Goal: Task Accomplishment & Management: Manage account settings

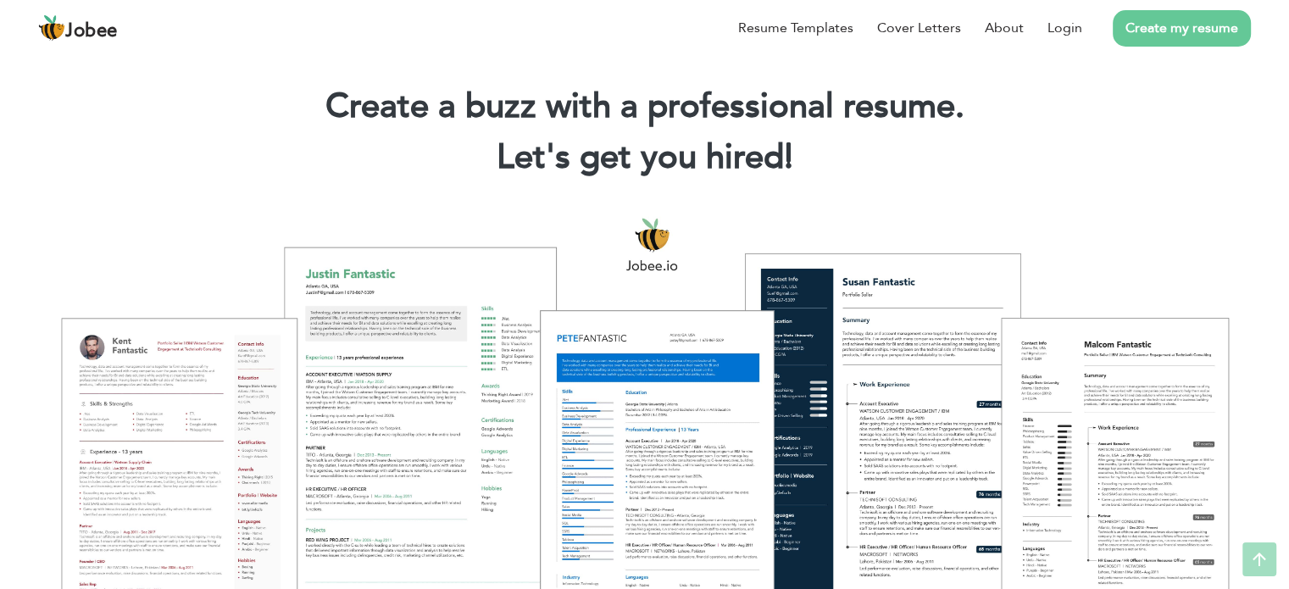
scroll to position [20, 0]
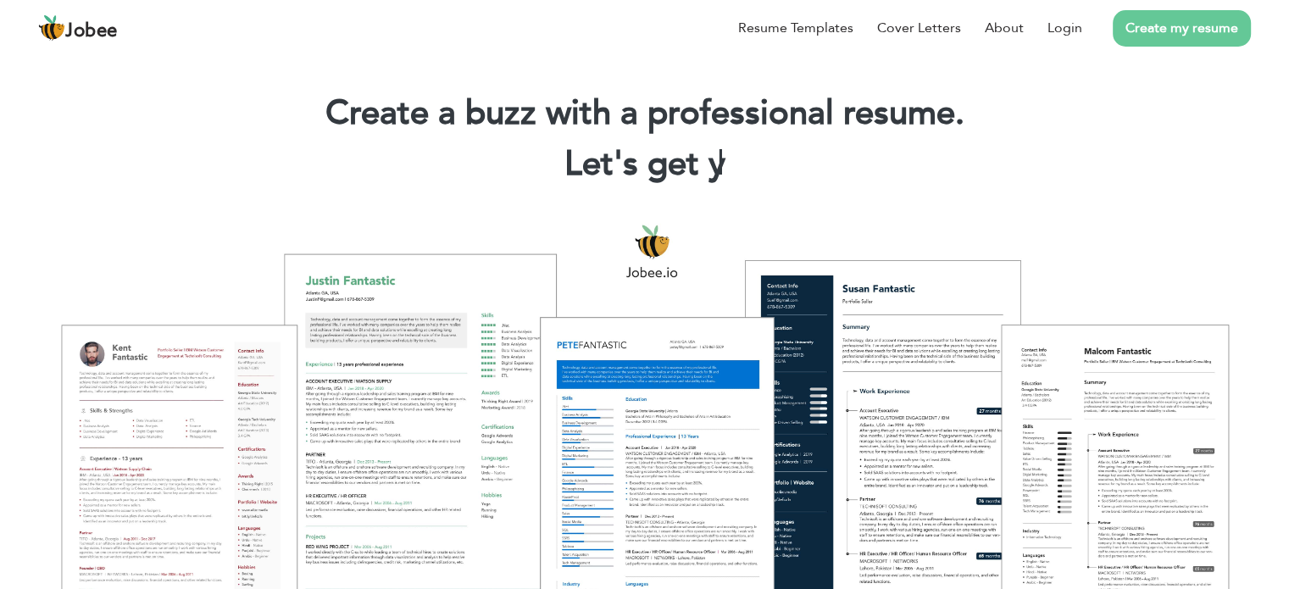
click at [1146, 23] on link "Create my resume" at bounding box center [1181, 28] width 138 height 36
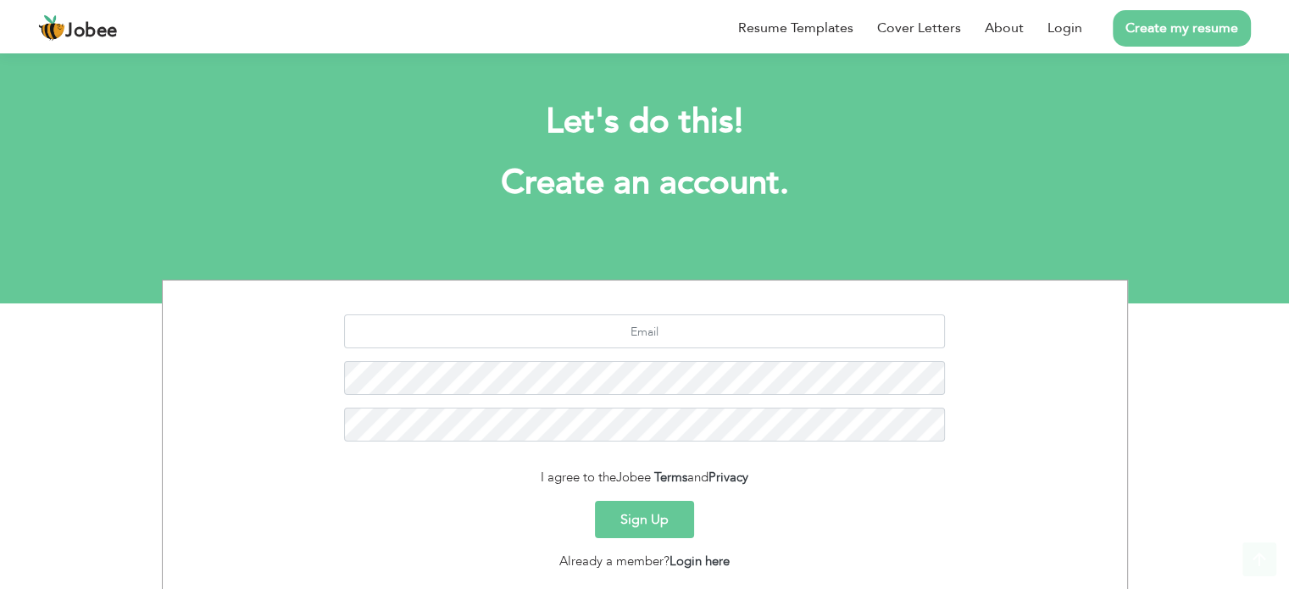
scroll to position [114, 0]
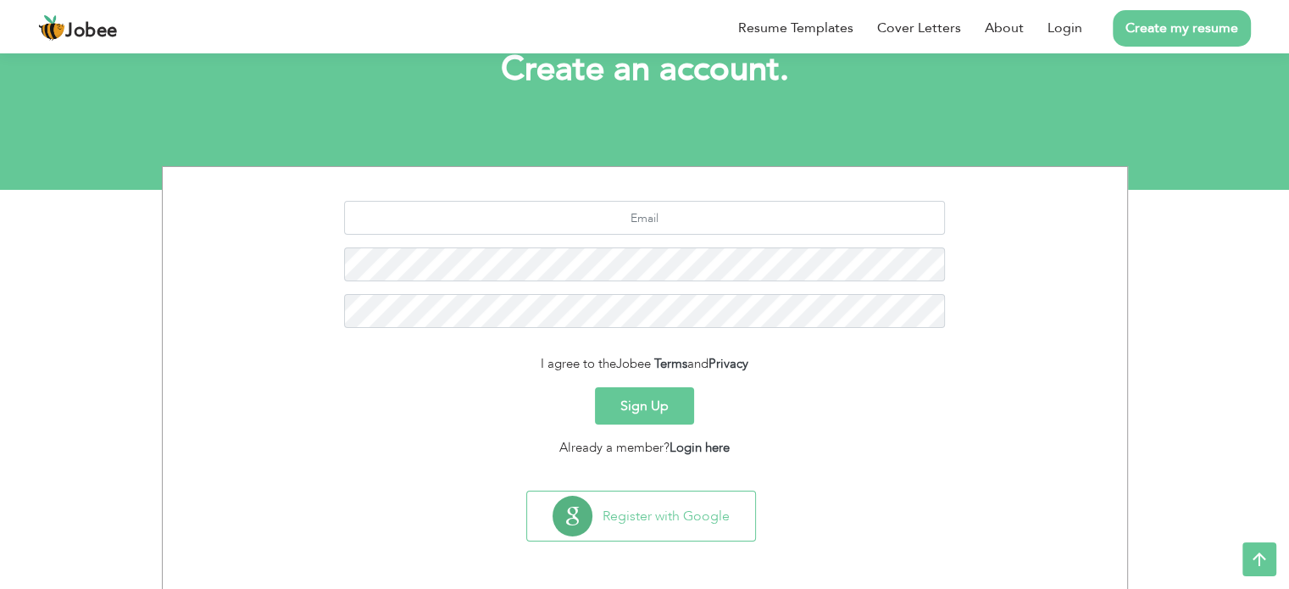
click at [684, 241] on div at bounding box center [644, 271] width 939 height 140
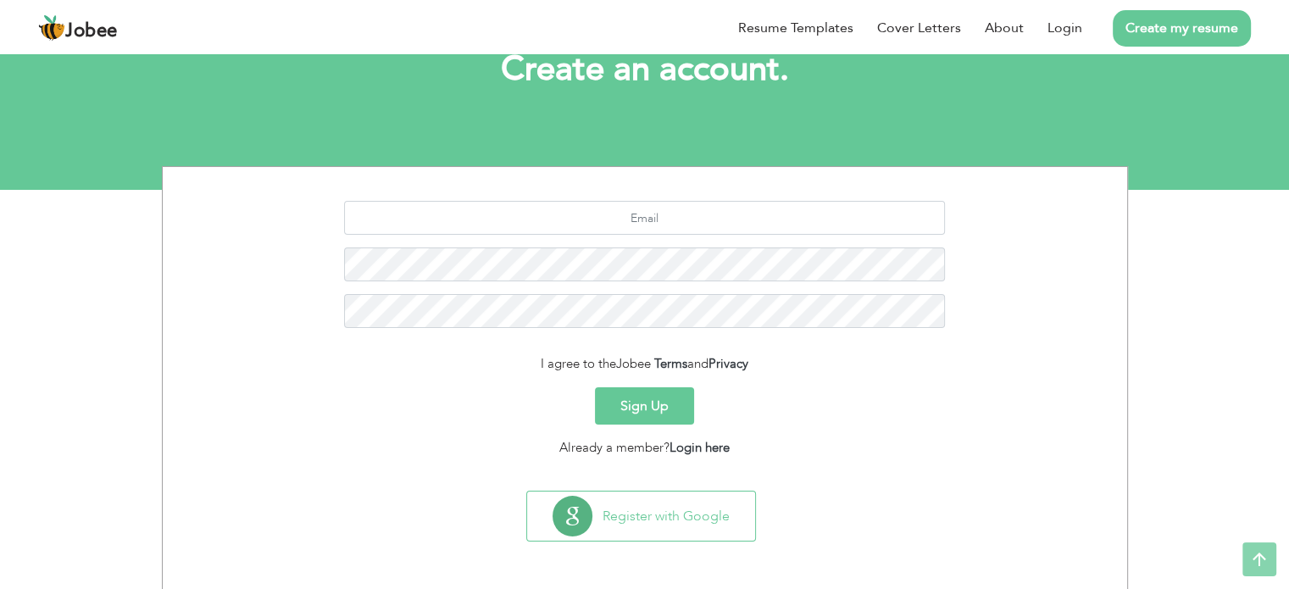
scroll to position [0, 0]
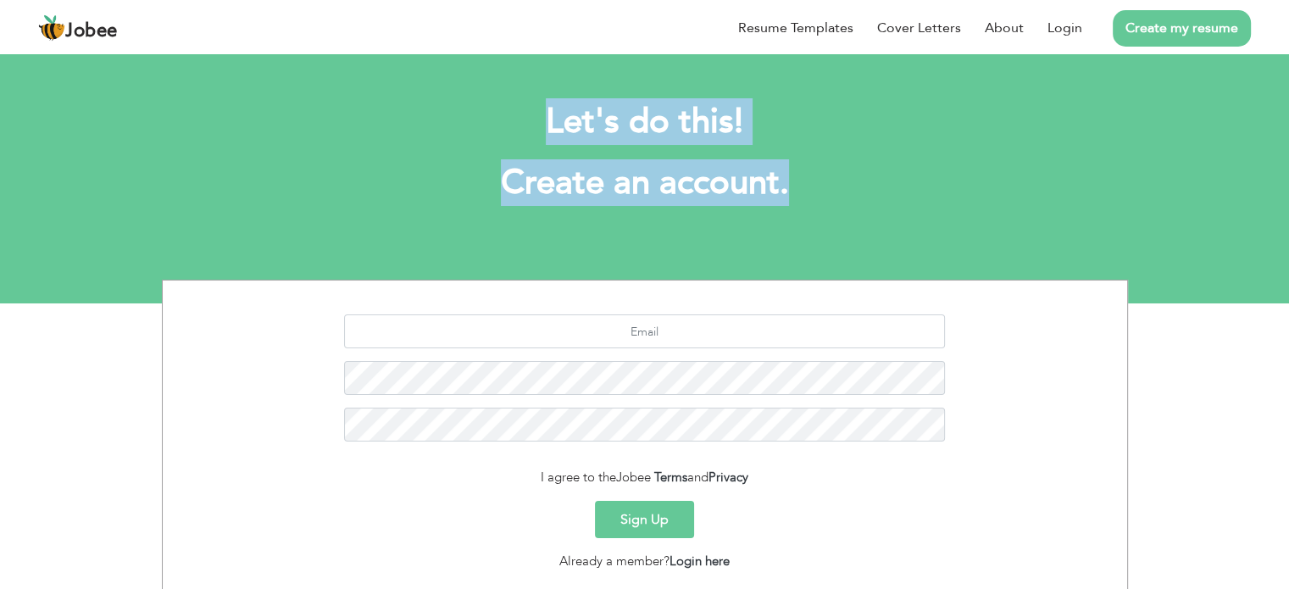
drag, startPoint x: 801, startPoint y: 199, endPoint x: 530, endPoint y: 84, distance: 294.6
click at [530, 84] on div "Let's do this! Create an account." at bounding box center [645, 161] width 940 height 156
click at [519, 75] on div at bounding box center [519, 75] width 0 height 0
click at [878, 208] on div "Let's do this! Create an account." at bounding box center [645, 161] width 940 height 156
drag, startPoint x: 786, startPoint y: 189, endPoint x: 549, endPoint y: 118, distance: 247.7
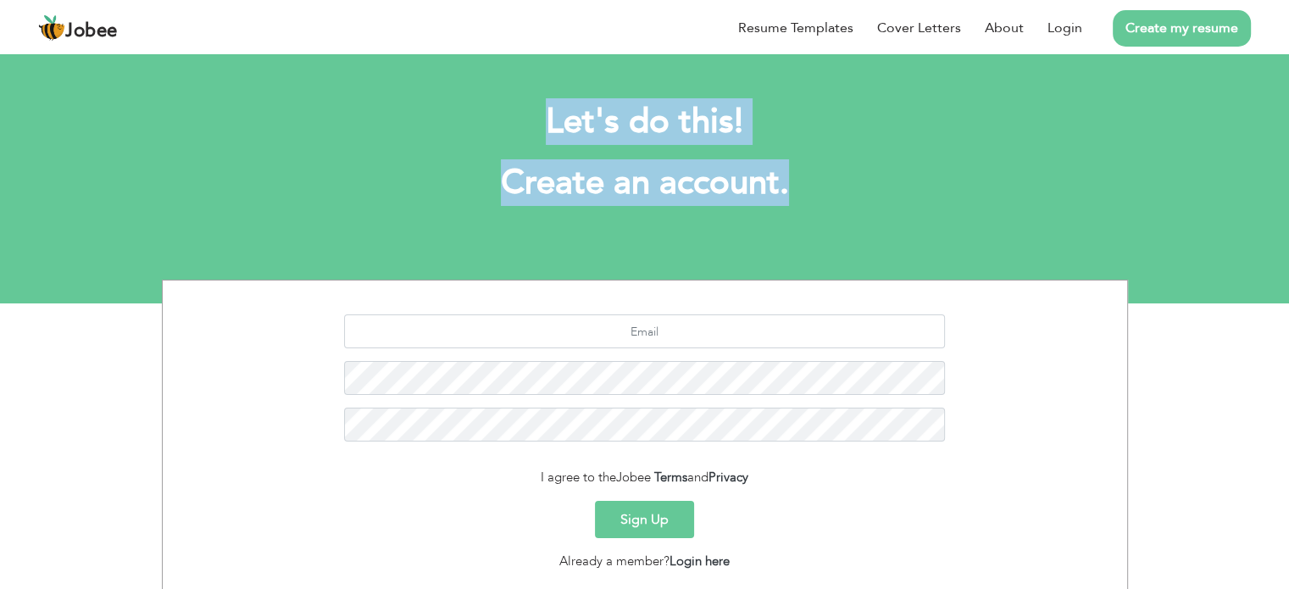
click at [549, 118] on div "Let's do this! Create an account." at bounding box center [645, 161] width 940 height 156
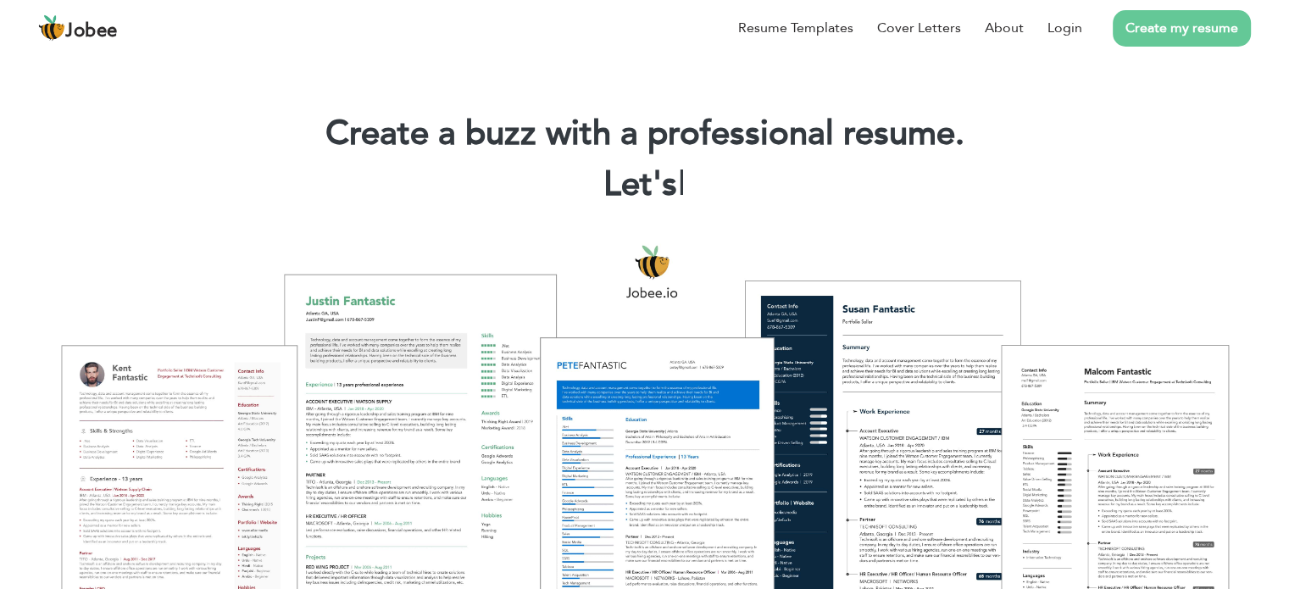
click at [1166, 30] on link "Create my resume" at bounding box center [1181, 28] width 138 height 36
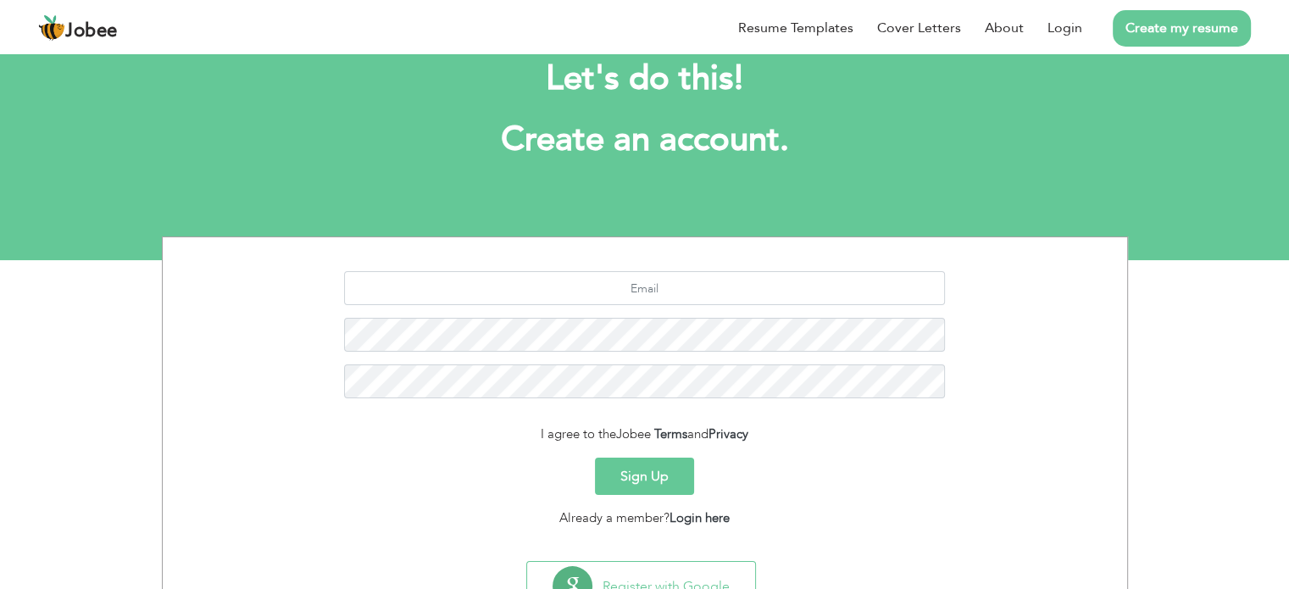
scroll to position [49, 0]
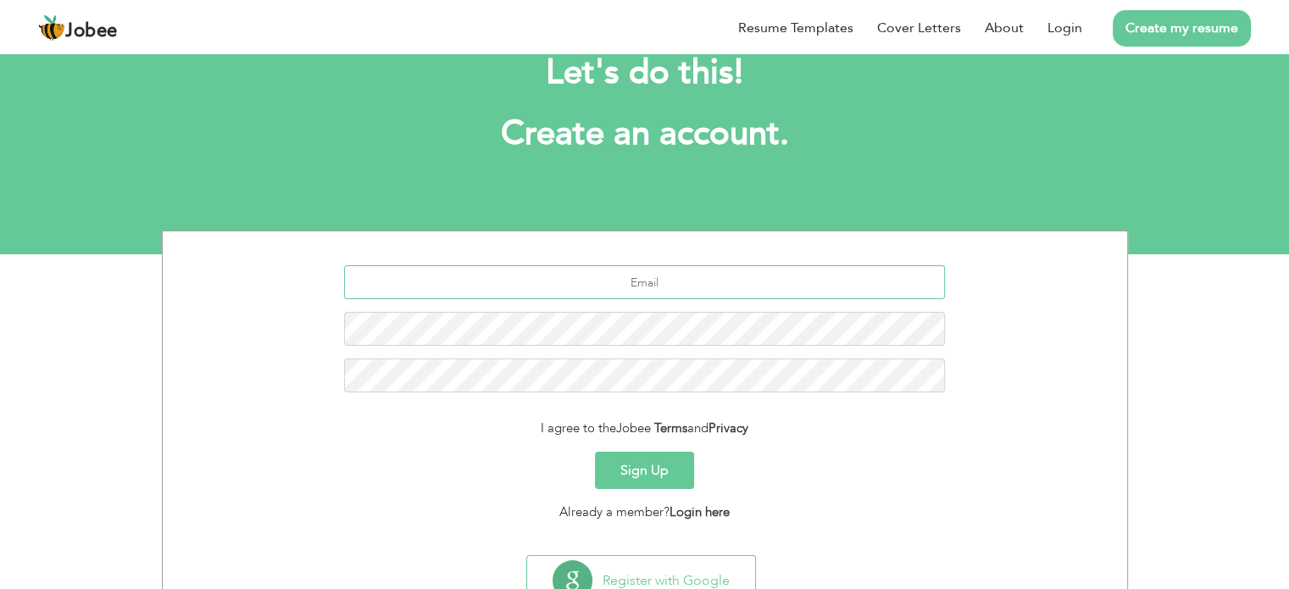
click at [635, 281] on input "text" at bounding box center [644, 282] width 601 height 34
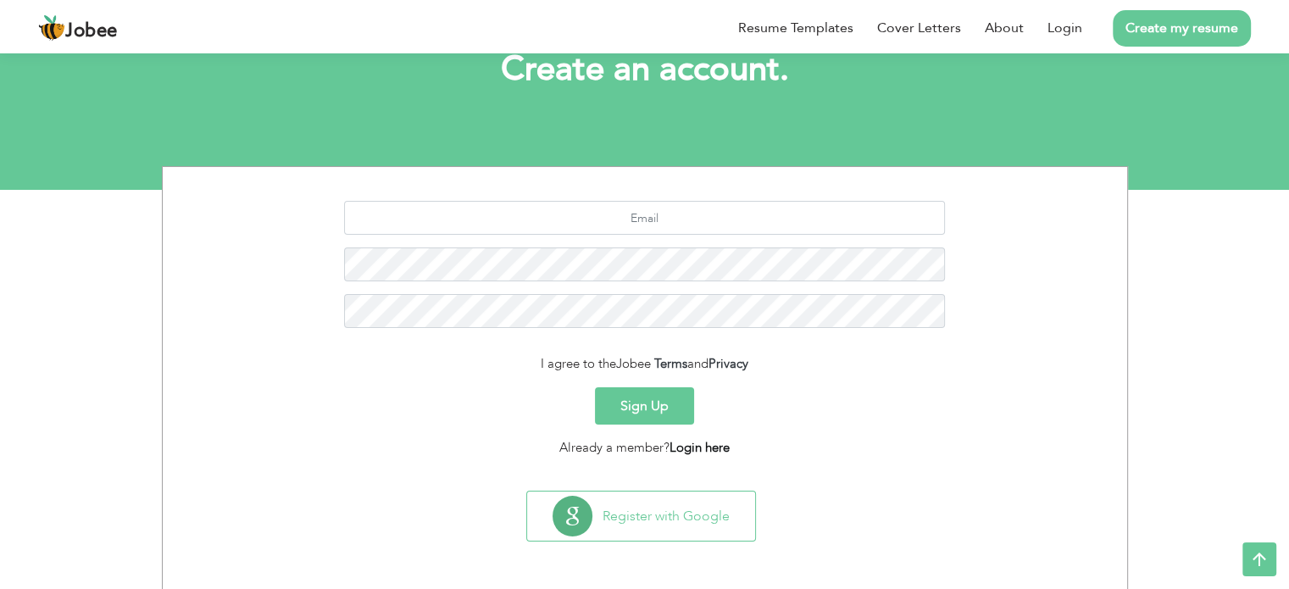
click at [681, 451] on link "Login here" at bounding box center [699, 447] width 60 height 17
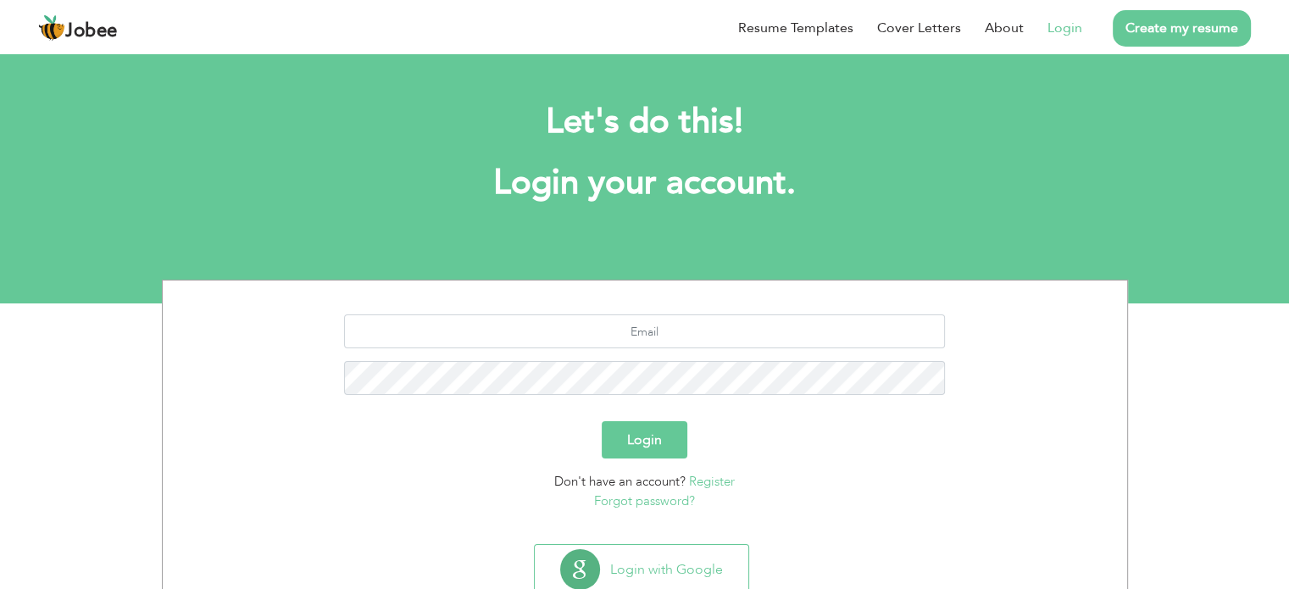
scroll to position [51, 0]
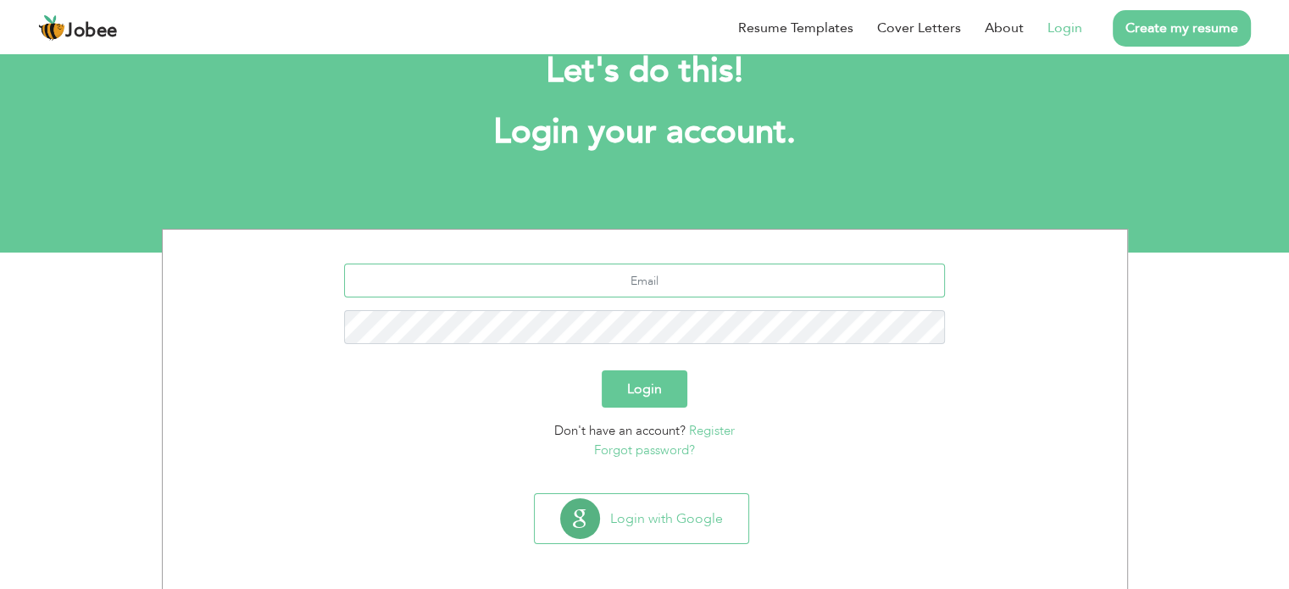
click at [624, 280] on input "text" at bounding box center [644, 280] width 601 height 34
type input "[EMAIL_ADDRESS][DOMAIN_NAME]"
click at [622, 277] on input "[EMAIL_ADDRESS][DOMAIN_NAME]" at bounding box center [644, 280] width 601 height 34
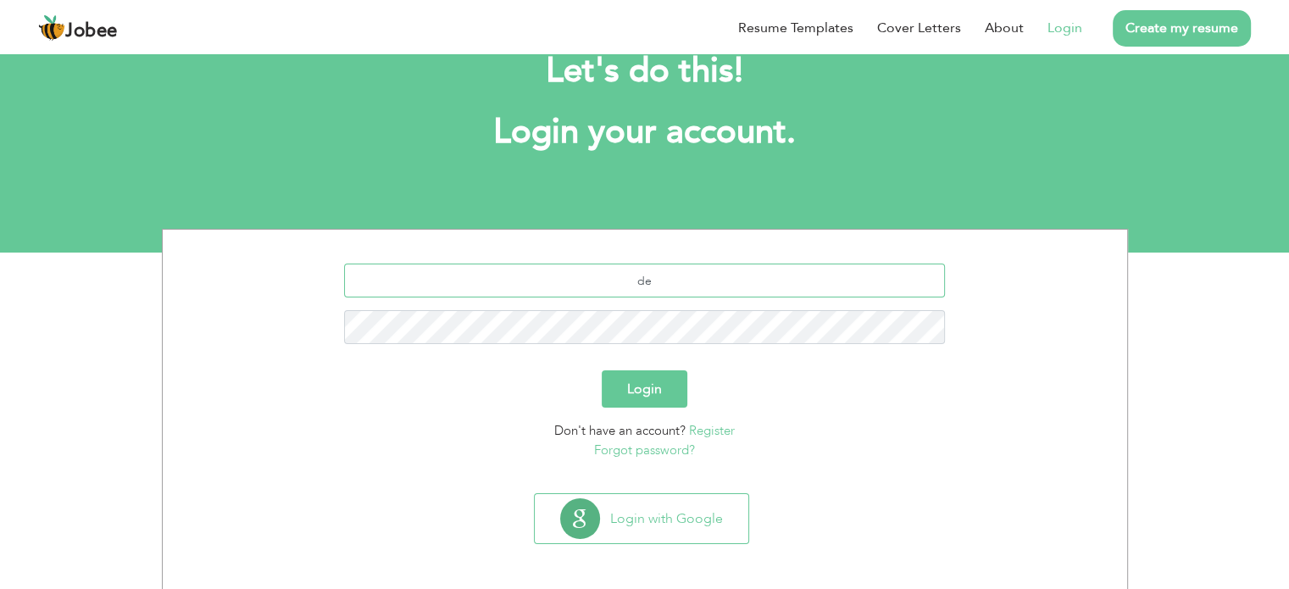
type input "[EMAIL_ADDRESS][DOMAIN_NAME]"
click at [644, 380] on button "Login" at bounding box center [645, 388] width 86 height 37
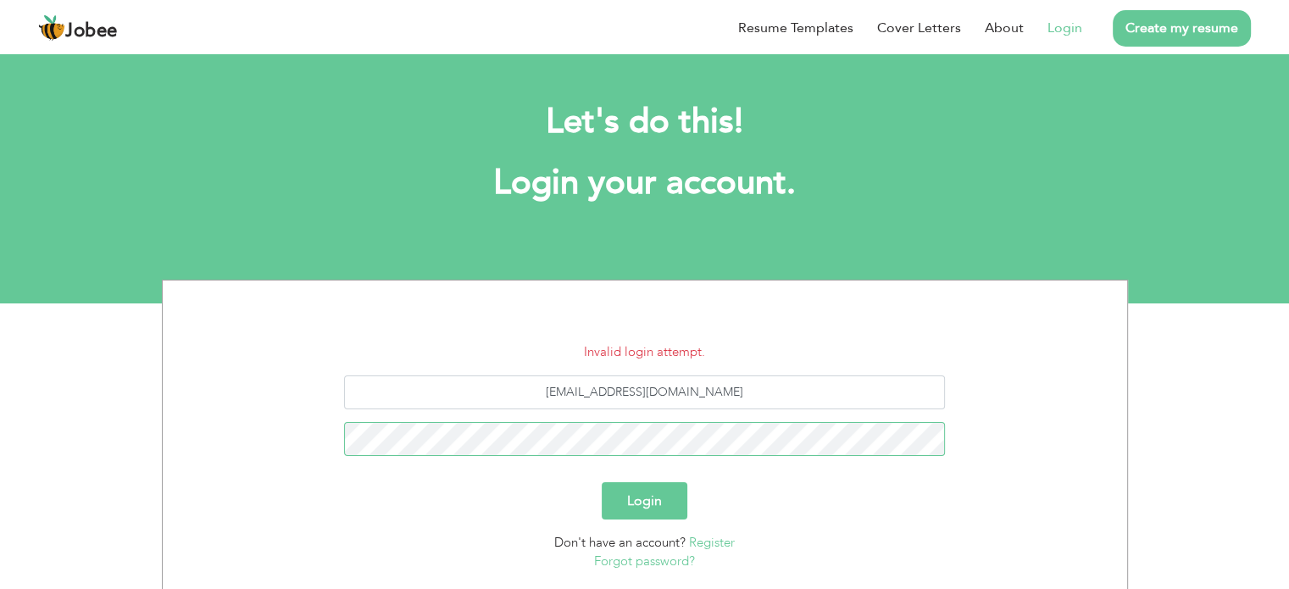
click at [602, 482] on button "Login" at bounding box center [645, 500] width 86 height 37
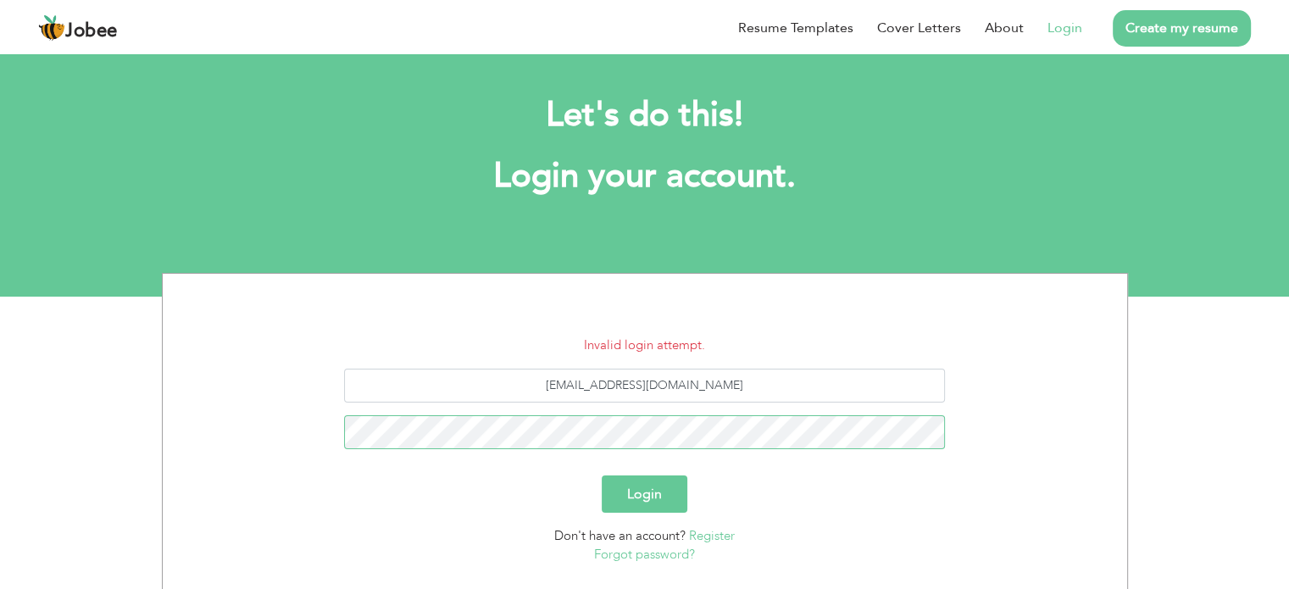
scroll to position [6, 0]
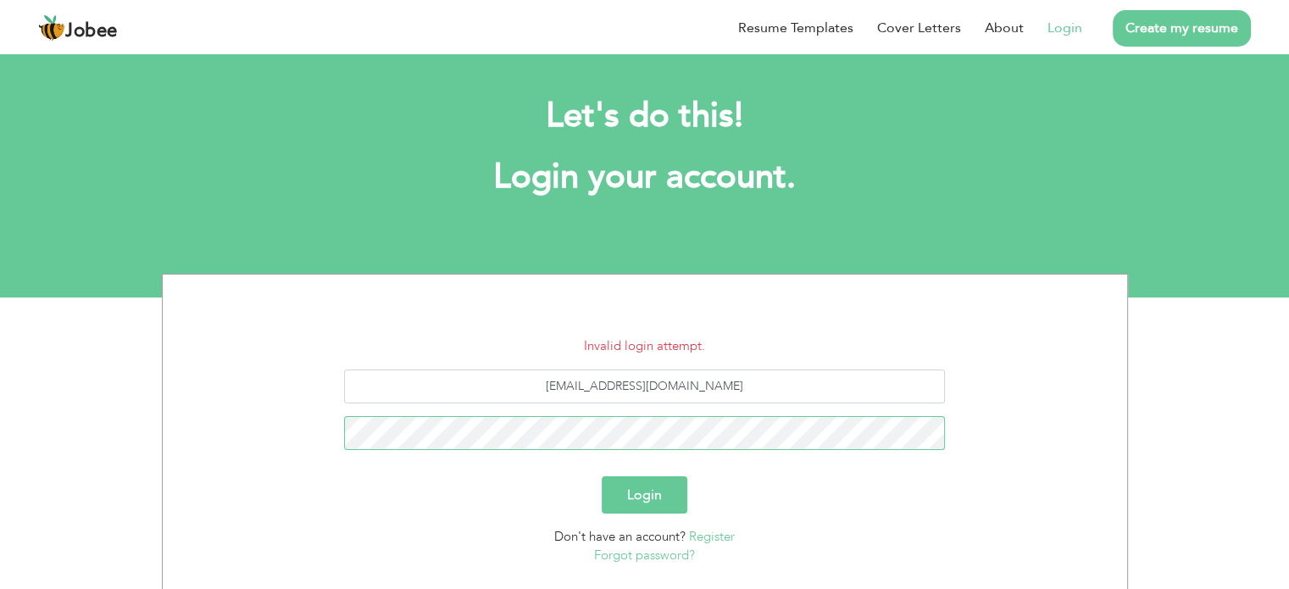
click at [602, 476] on button "Login" at bounding box center [645, 494] width 86 height 37
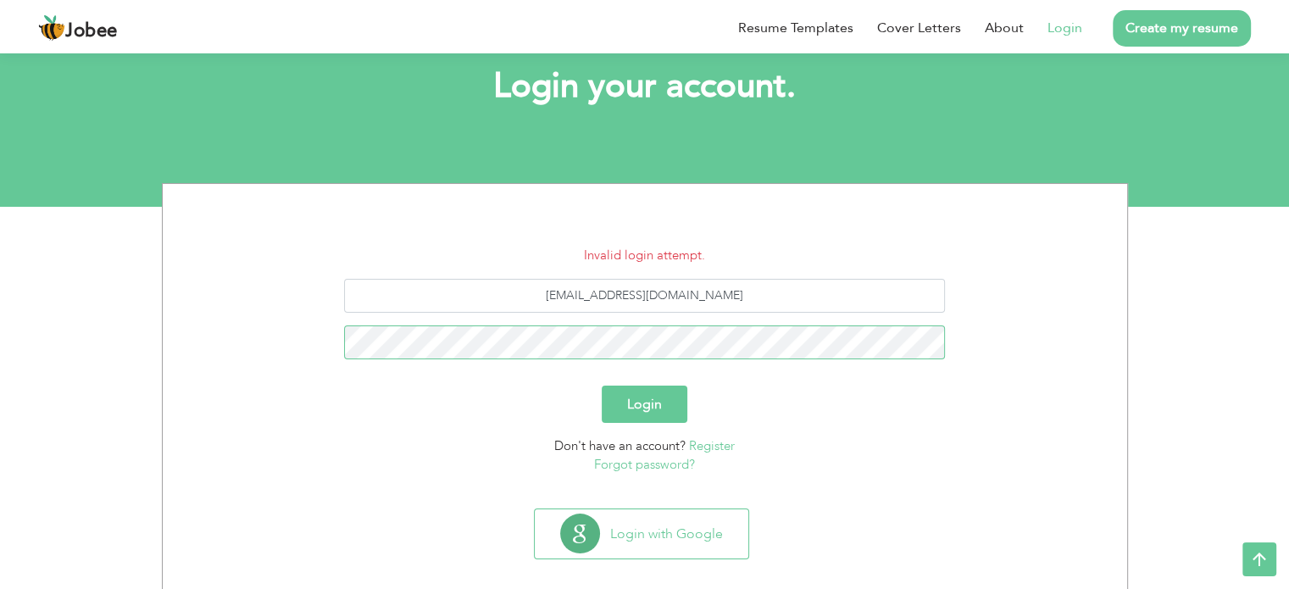
scroll to position [114, 0]
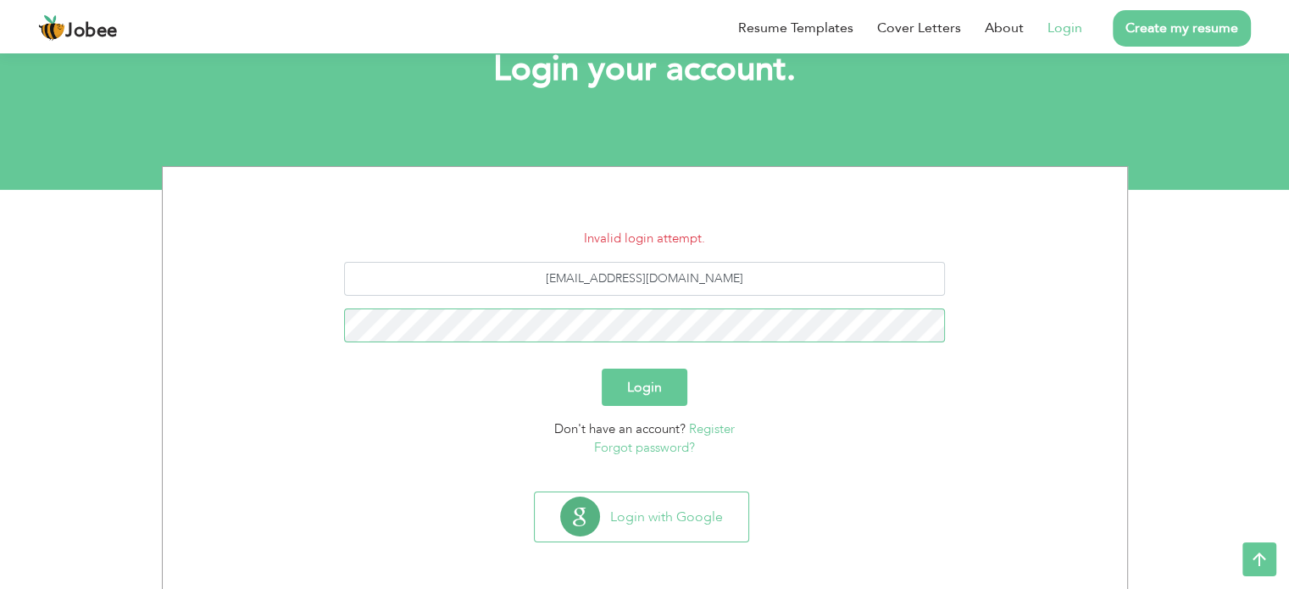
click at [602, 369] on button "Login" at bounding box center [645, 387] width 86 height 37
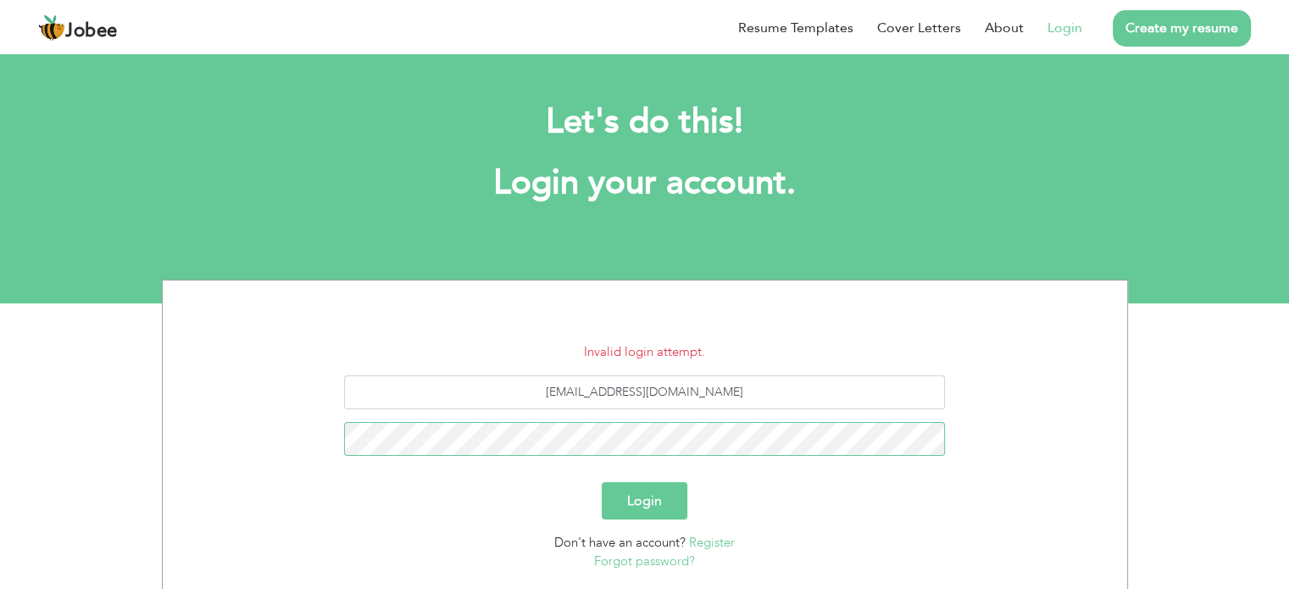
click at [602, 482] on button "Login" at bounding box center [645, 500] width 86 height 37
